Goal: Information Seeking & Learning: Learn about a topic

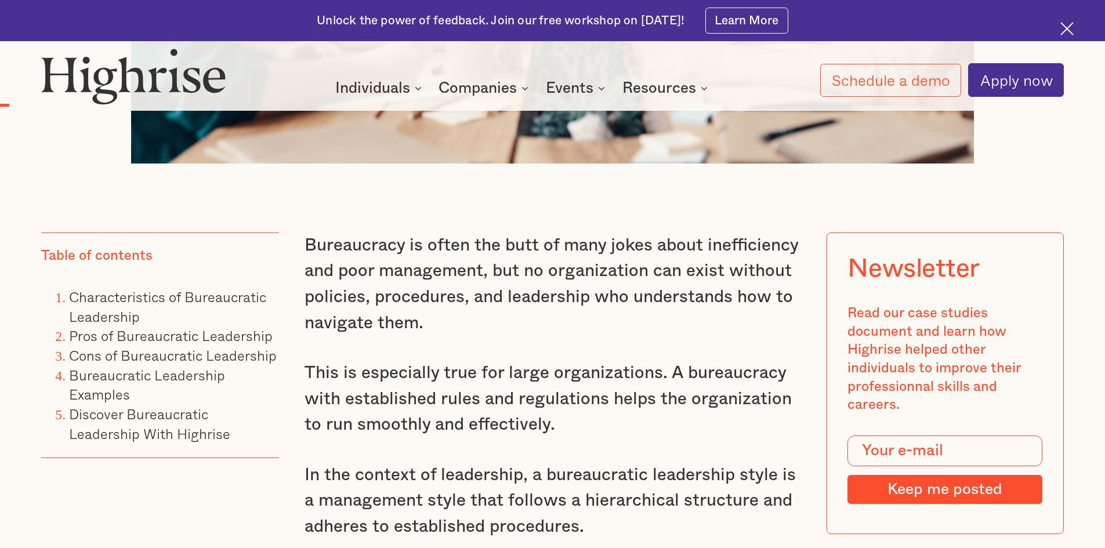
scroll to position [986, 0]
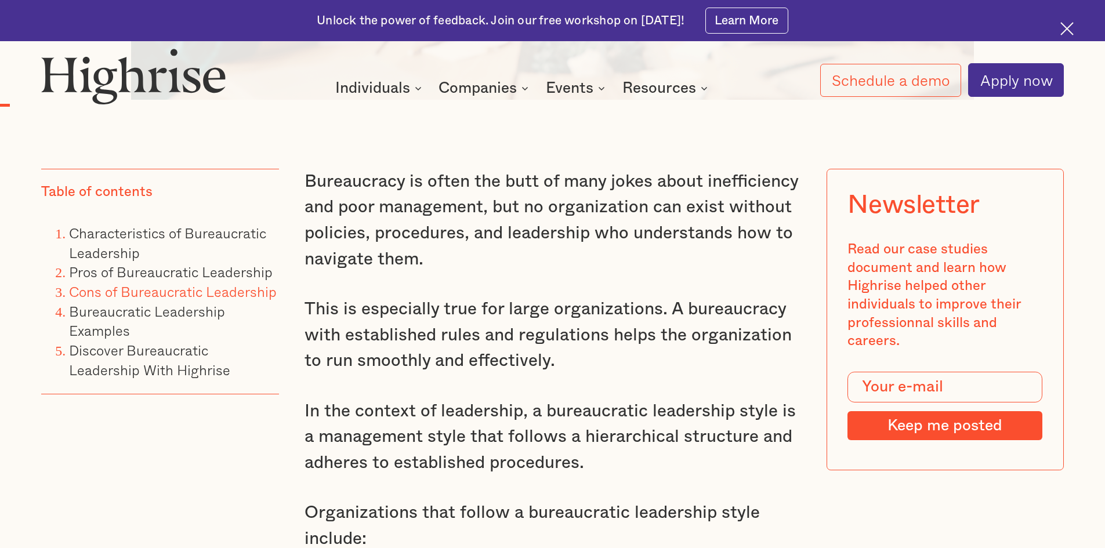
click at [178, 299] on link "Cons of Bureaucratic Leadership" at bounding box center [173, 291] width 208 height 21
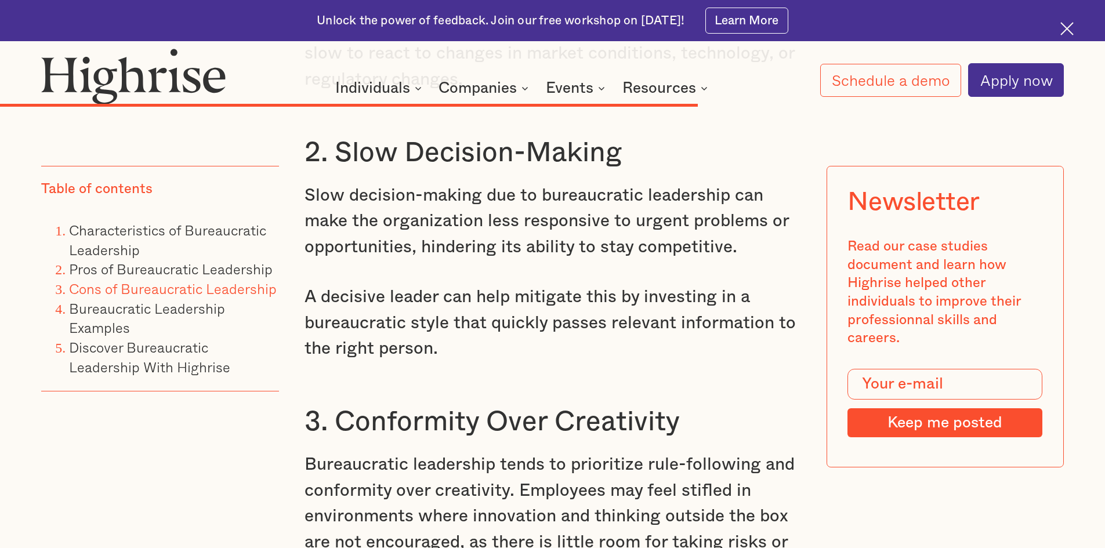
scroll to position [7919, 0]
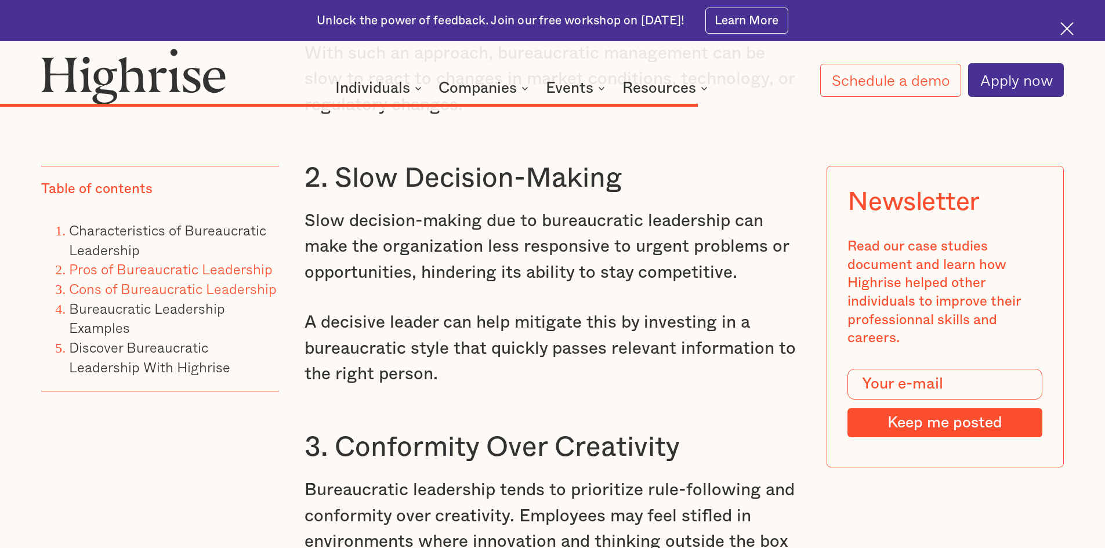
click at [123, 269] on link "Pros of Bureaucratic Leadership" at bounding box center [171, 268] width 204 height 21
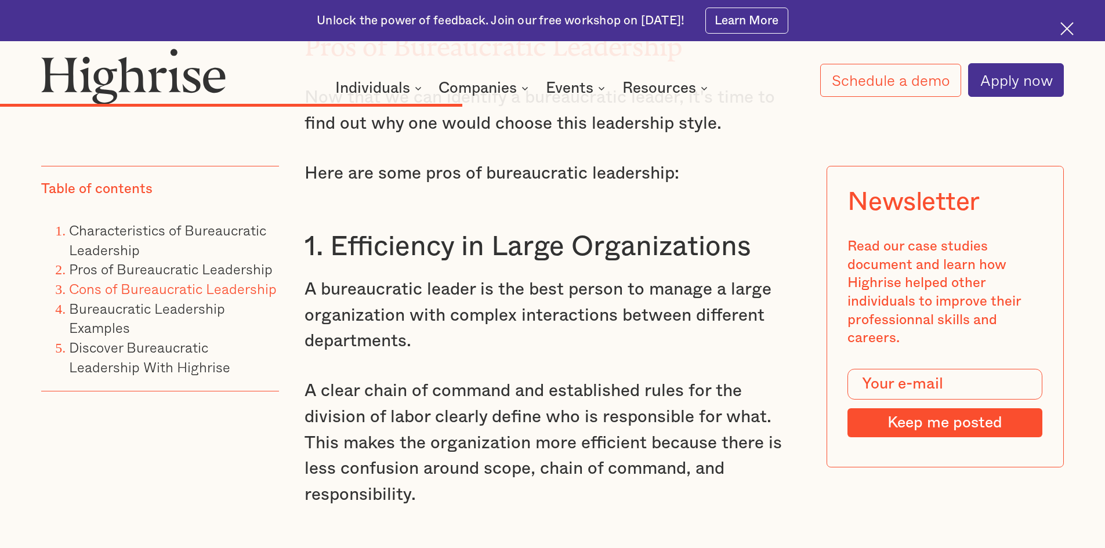
scroll to position [5506, 0]
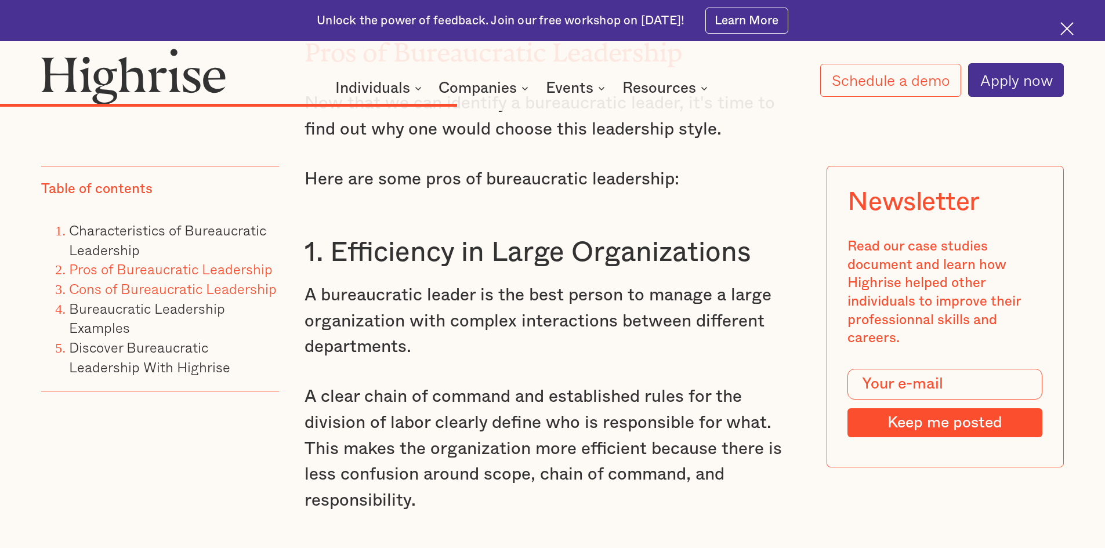
click at [138, 265] on link "Pros of Bureaucratic Leadership" at bounding box center [171, 268] width 204 height 21
click at [198, 282] on link "Cons of Bureaucratic Leadership" at bounding box center [173, 288] width 208 height 21
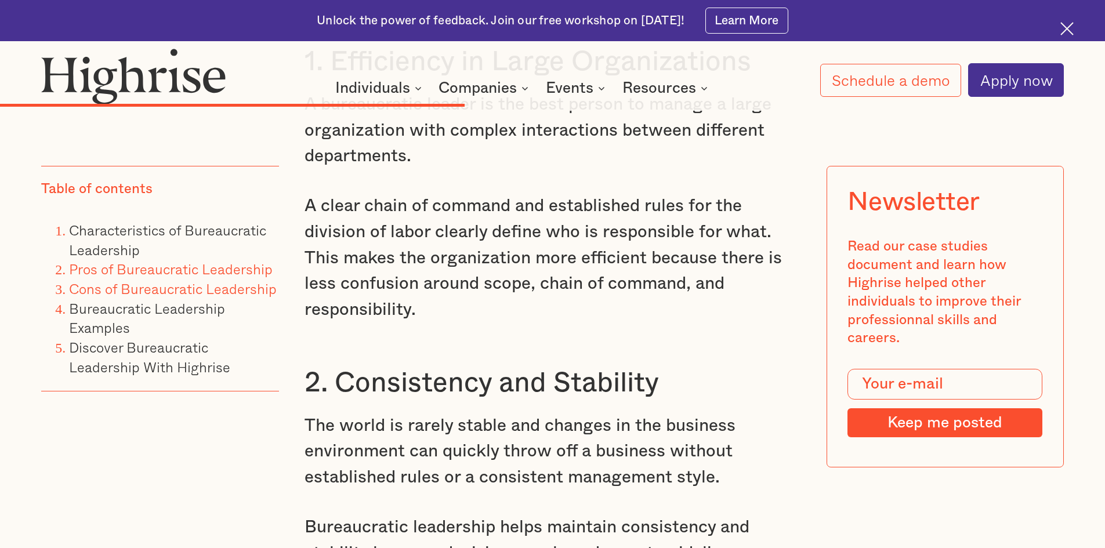
click at [194, 269] on link "Pros of Bureaucratic Leadership" at bounding box center [171, 268] width 204 height 21
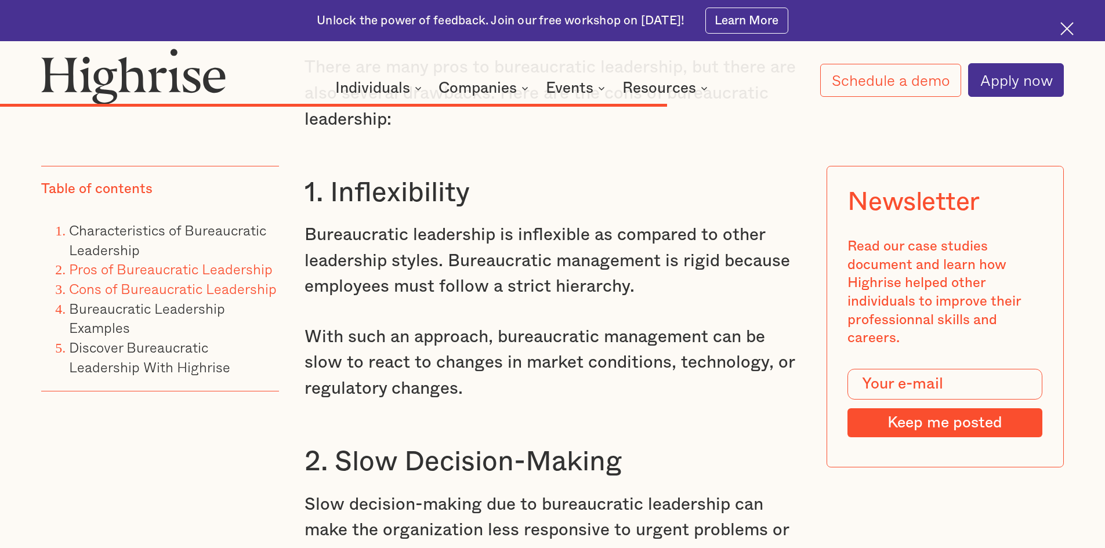
click at [196, 270] on link "Pros of Bureaucratic Leadership" at bounding box center [171, 268] width 204 height 21
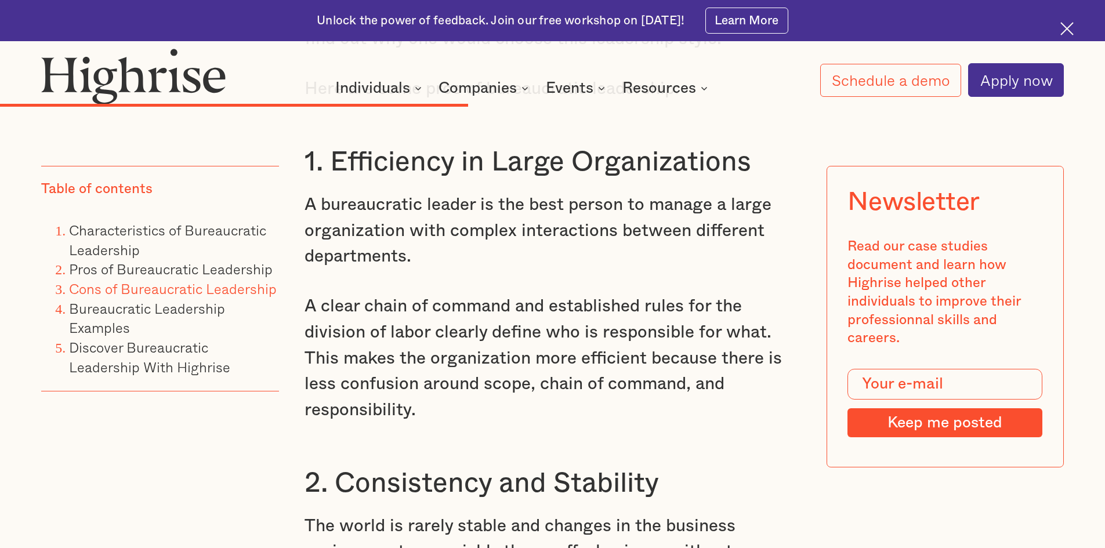
scroll to position [5622, 0]
